Goal: Transaction & Acquisition: Book appointment/travel/reservation

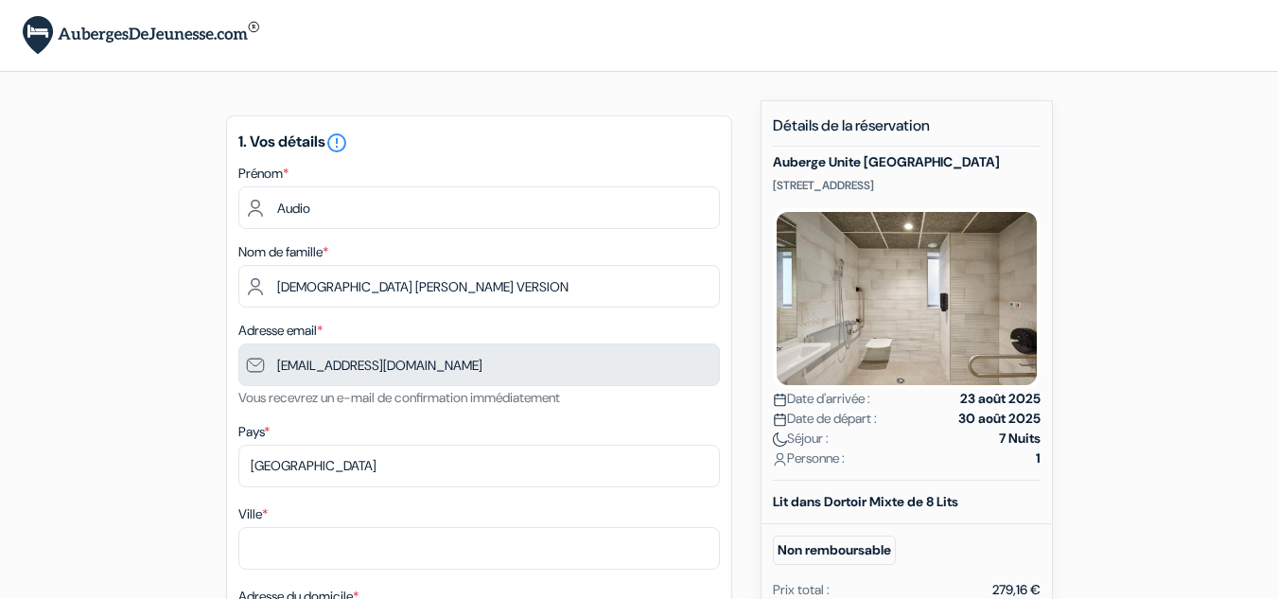
drag, startPoint x: 186, startPoint y: 78, endPoint x: 126, endPoint y: 20, distance: 83.6
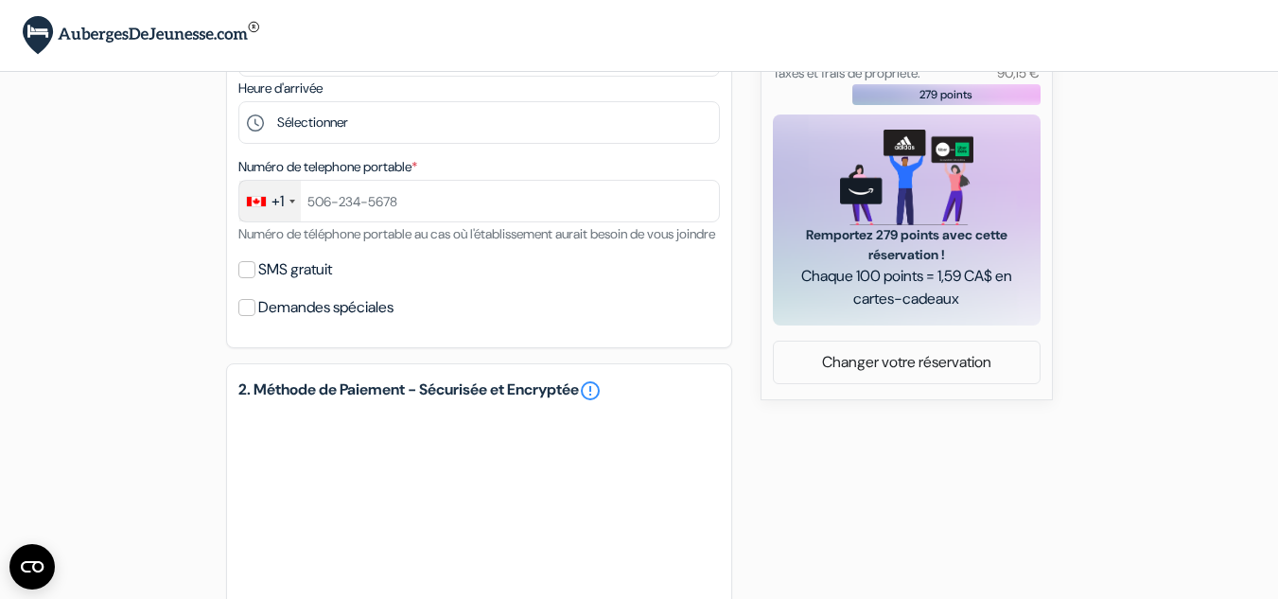
scroll to position [659, 0]
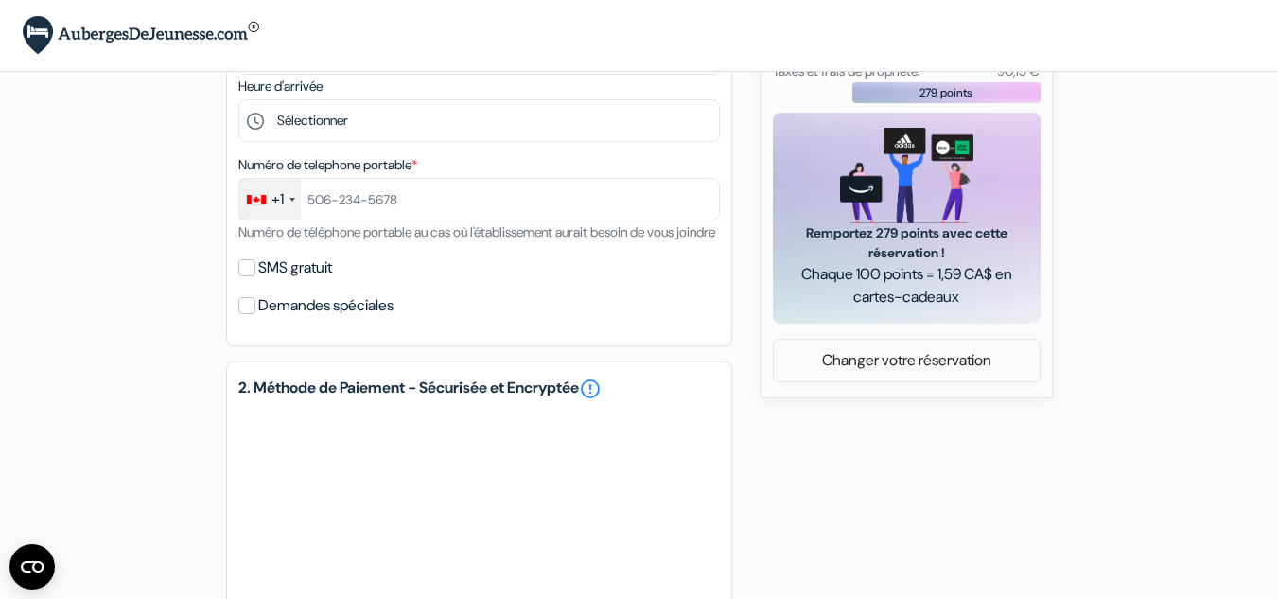
drag, startPoint x: 1291, startPoint y: 195, endPoint x: 1291, endPoint y: 412, distance: 217.5
click at [1277, 412] on html "Langue [GEOGRAPHIC_DATA] [GEOGRAPHIC_DATA] [GEOGRAPHIC_DATA]" at bounding box center [639, 143] width 1278 height 1604
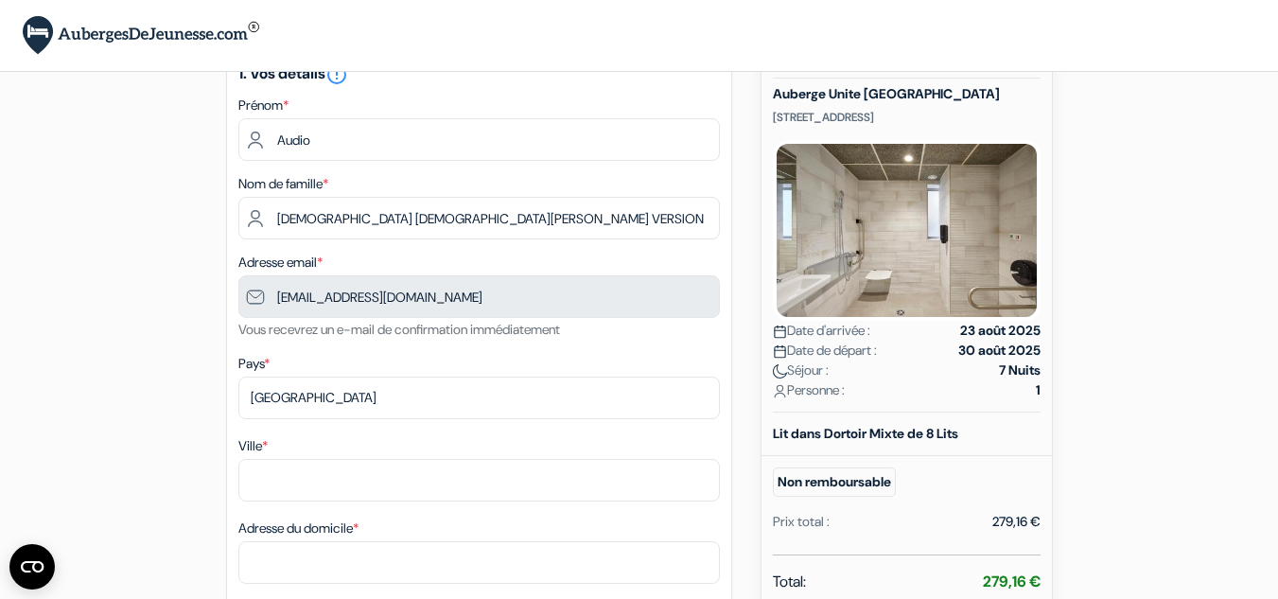
scroll to position [65, 0]
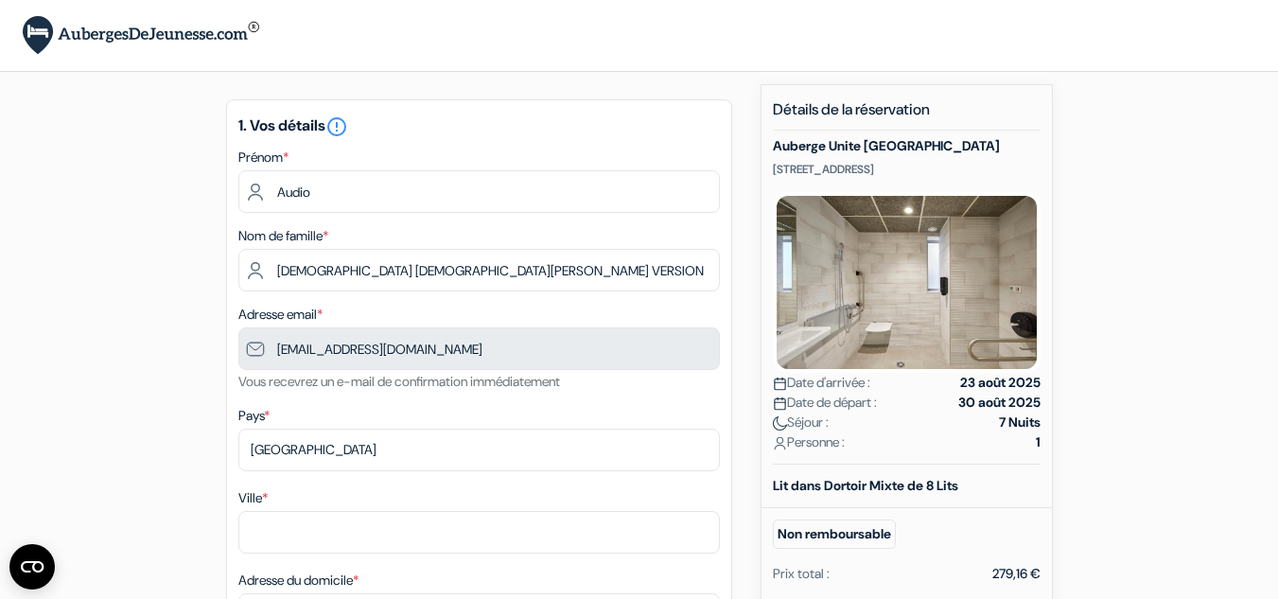
scroll to position [0, 0]
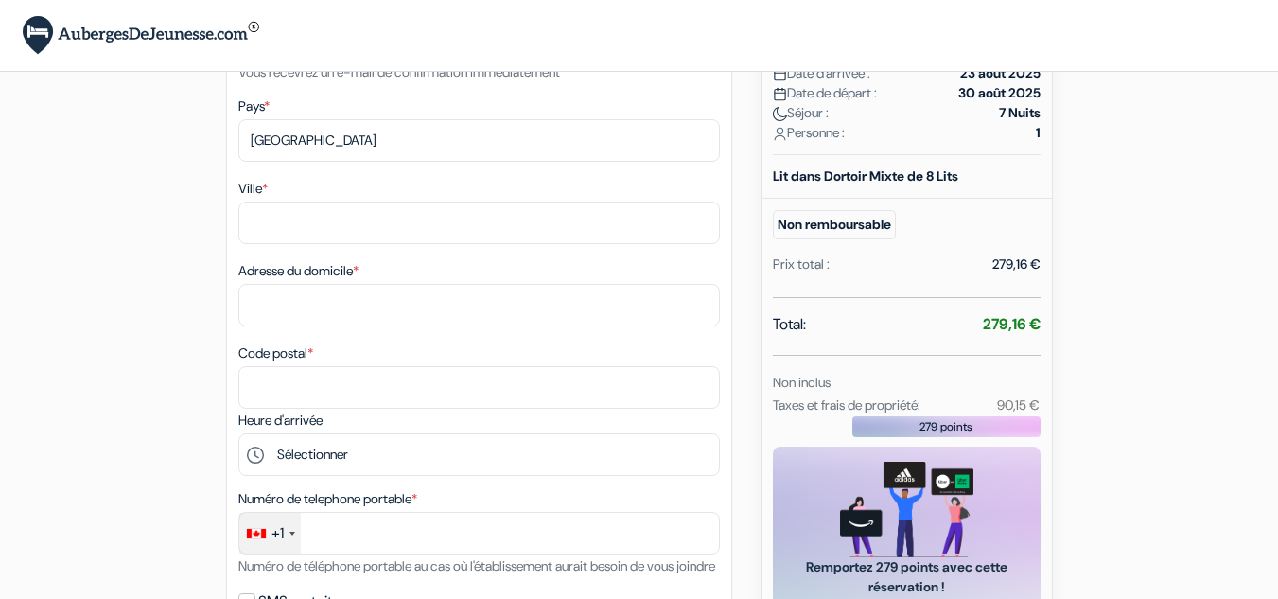
scroll to position [327, 0]
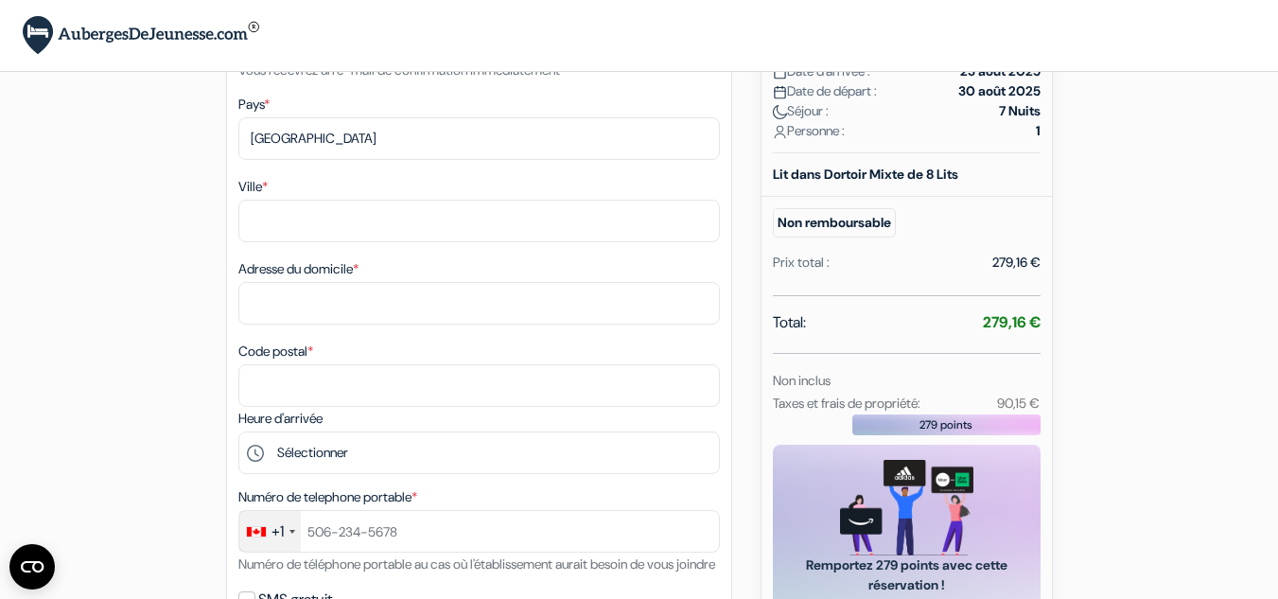
drag, startPoint x: 1291, startPoint y: 75, endPoint x: 1291, endPoint y: 191, distance: 116.3
click at [1277, 191] on html "Langue [GEOGRAPHIC_DATA] [GEOGRAPHIC_DATA] [GEOGRAPHIC_DATA]" at bounding box center [639, 463] width 1278 height 1580
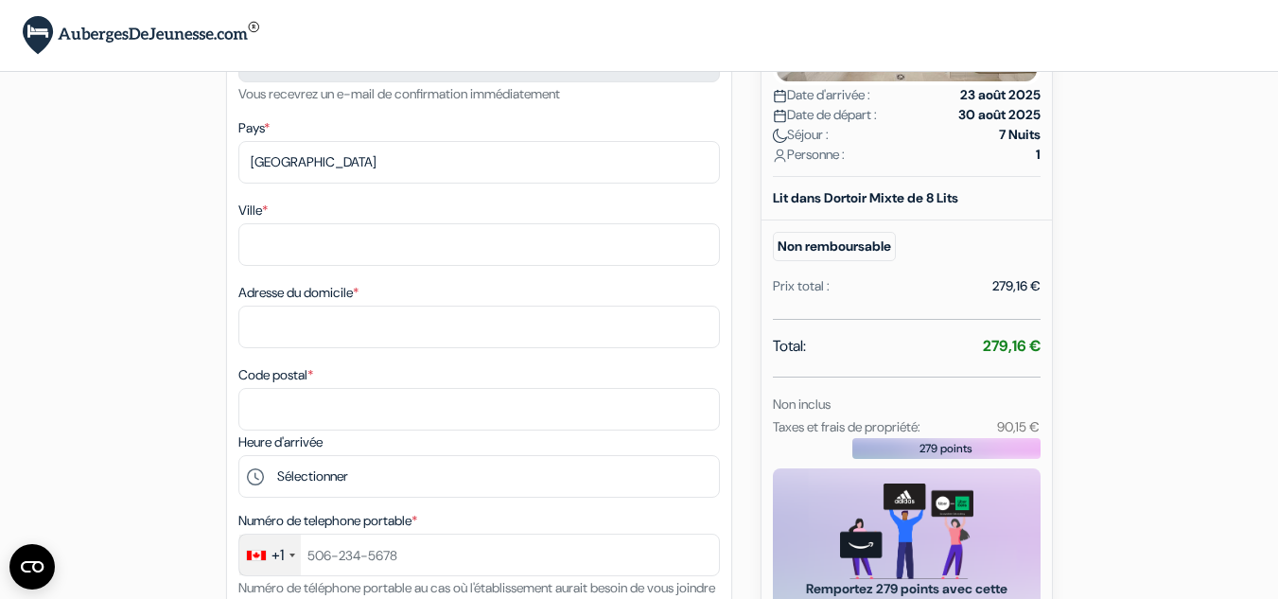
scroll to position [298, 0]
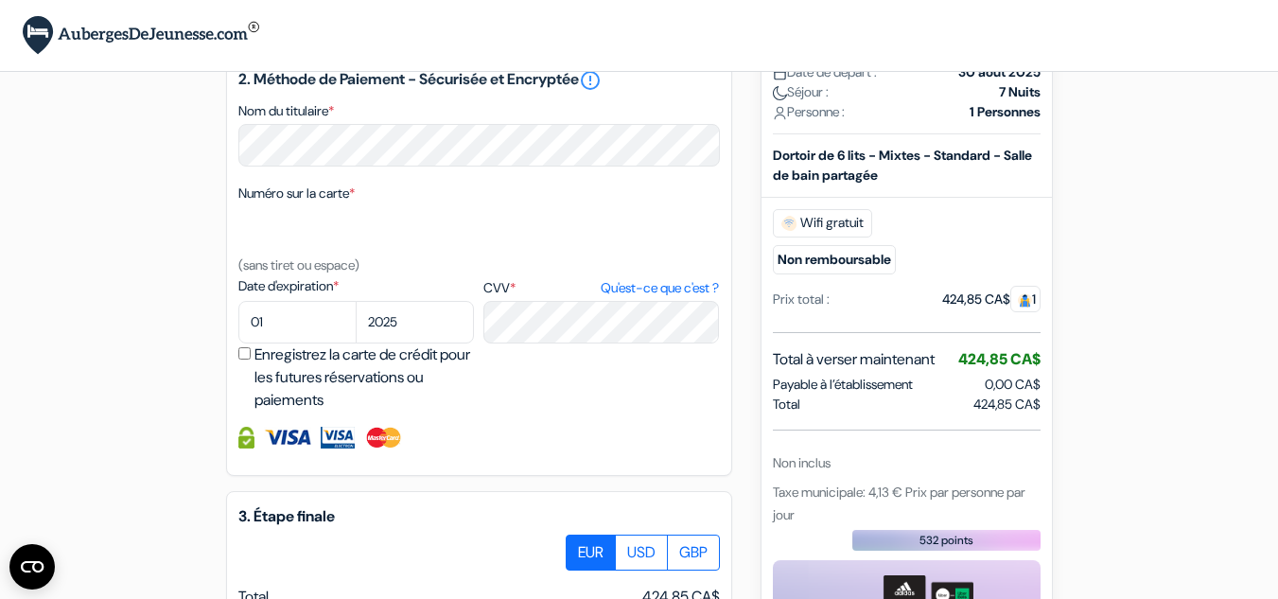
scroll to position [748, 0]
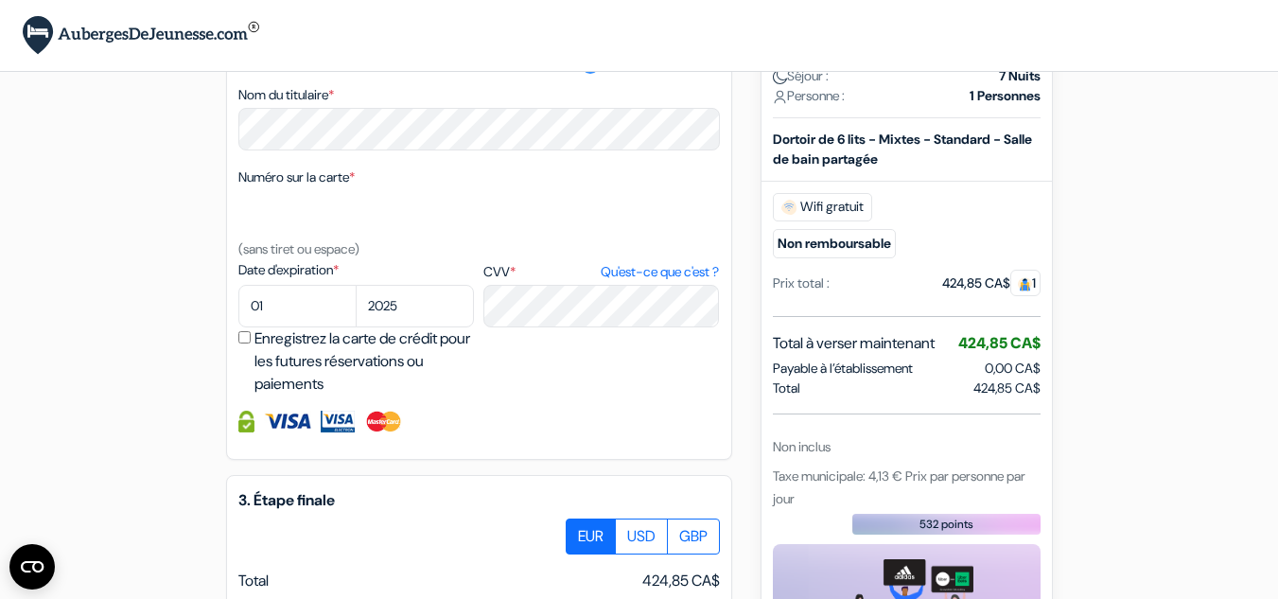
click at [1277, 411] on html "Langue [GEOGRAPHIC_DATA] [GEOGRAPHIC_DATA] [GEOGRAPHIC_DATA]" at bounding box center [639, 50] width 1278 height 1597
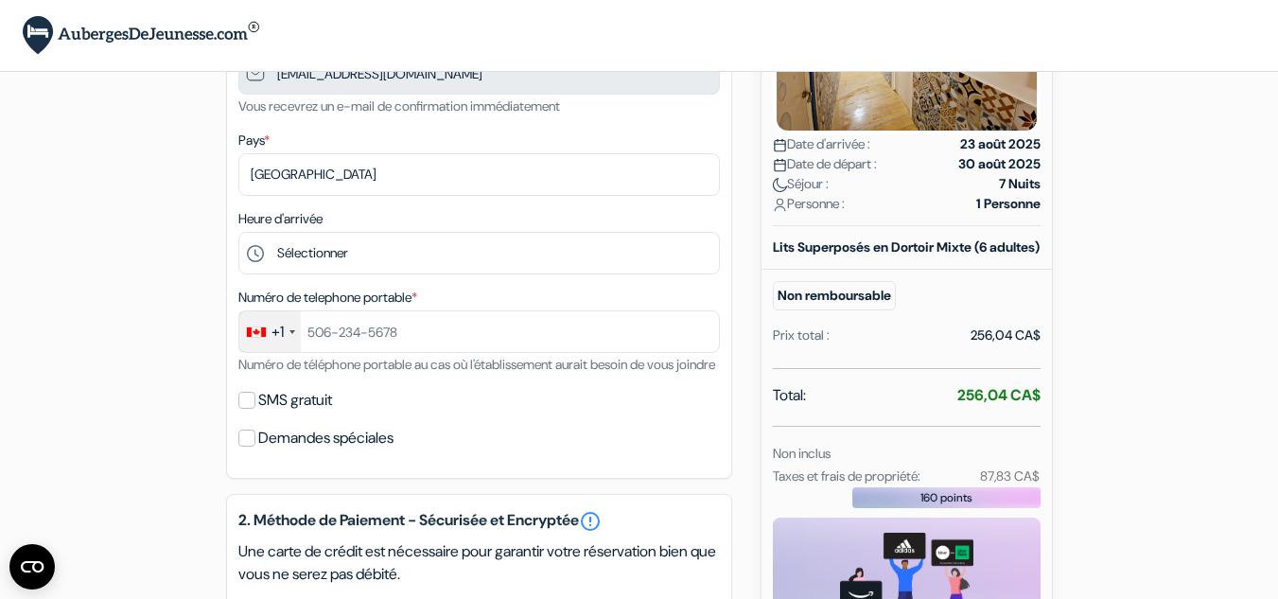
scroll to position [63, 0]
